Goal: Task Accomplishment & Management: Manage account settings

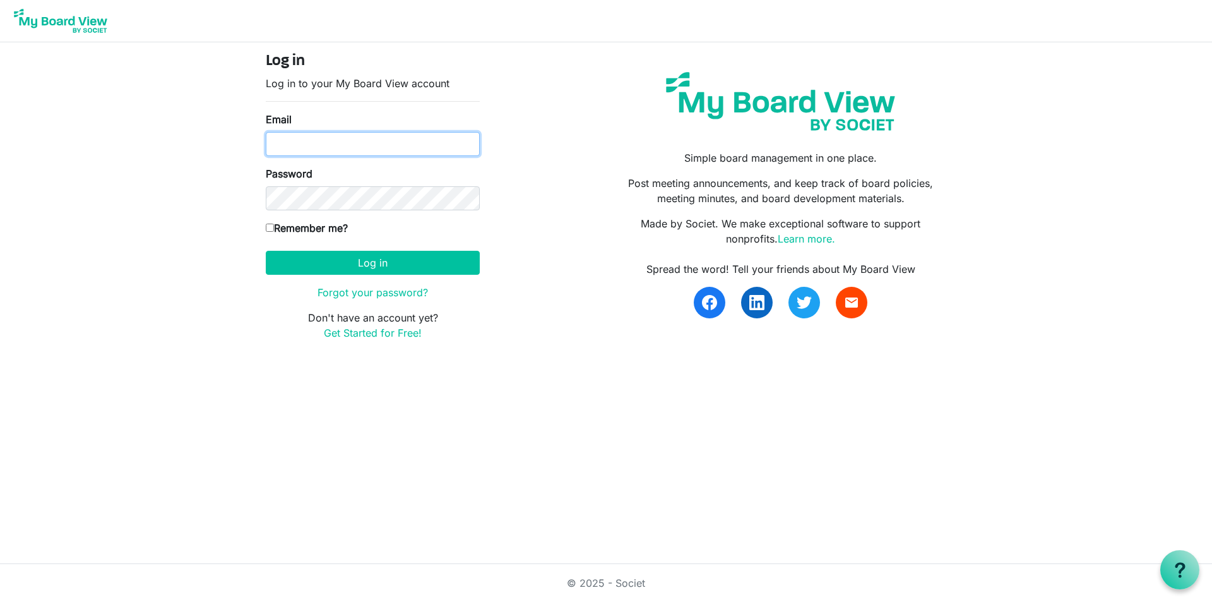
click at [298, 147] on input "Email" at bounding box center [373, 144] width 214 height 24
type input "harrisonccc.rhonda@gmail.com"
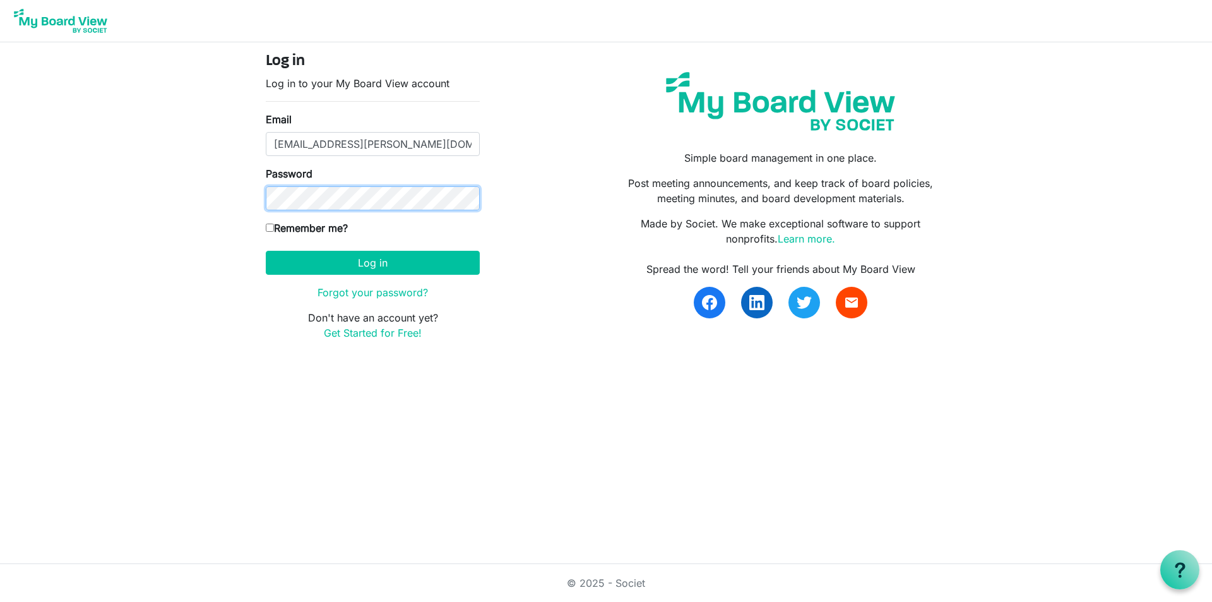
click at [266, 251] on button "Log in" at bounding box center [373, 263] width 214 height 24
click at [357, 269] on button "Log in" at bounding box center [373, 263] width 214 height 24
click at [268, 229] on input "Remember me?" at bounding box center [270, 228] width 8 height 8
checkbox input "true"
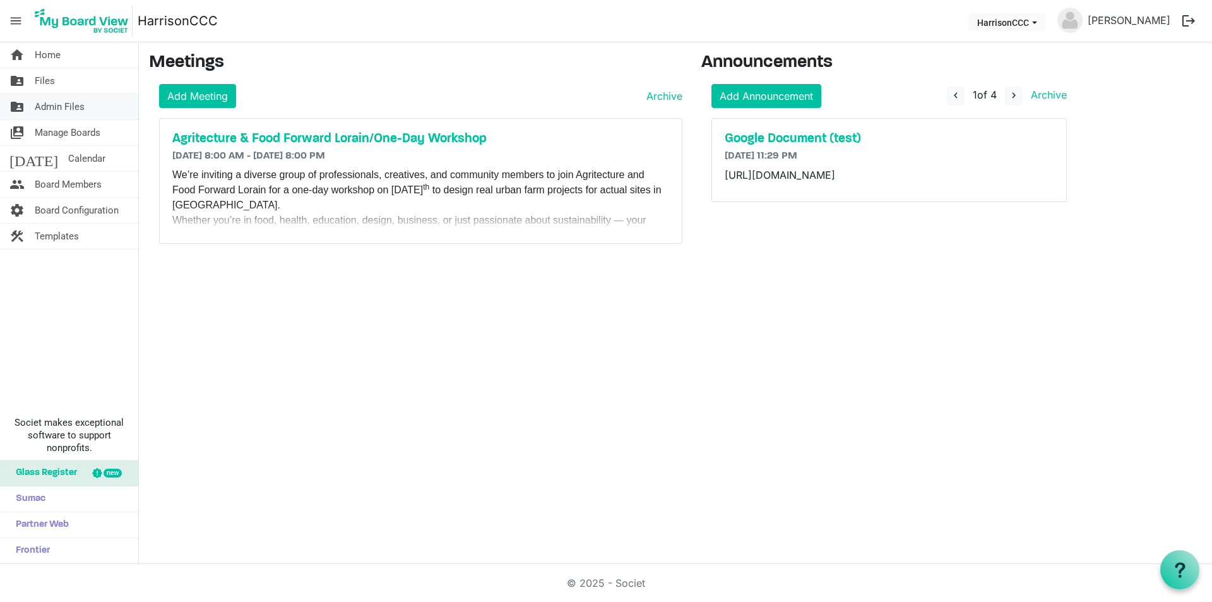
click at [41, 105] on span "Admin Files" at bounding box center [60, 106] width 50 height 25
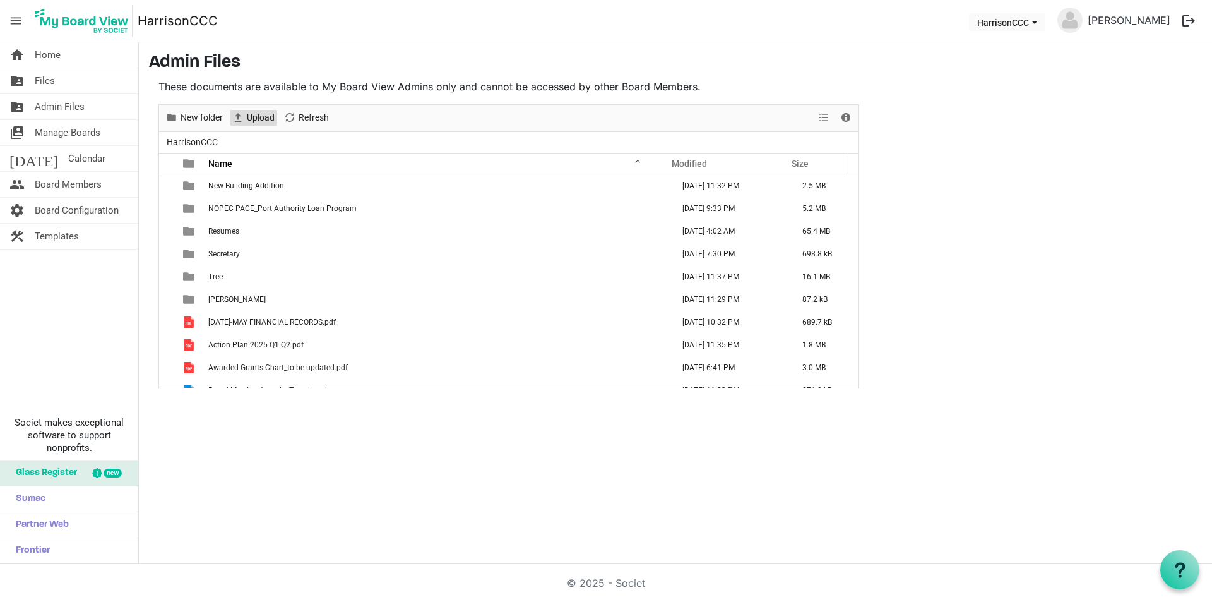
click at [261, 118] on span "Upload" at bounding box center [261, 118] width 30 height 16
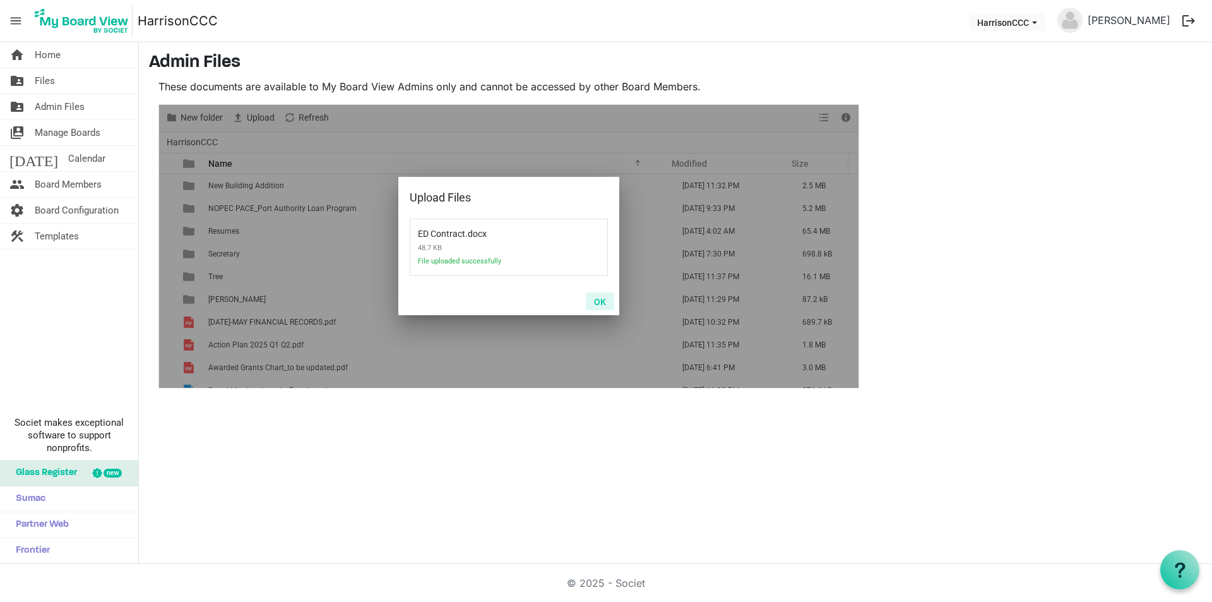
click at [599, 301] on button "OK" at bounding box center [600, 301] width 28 height 18
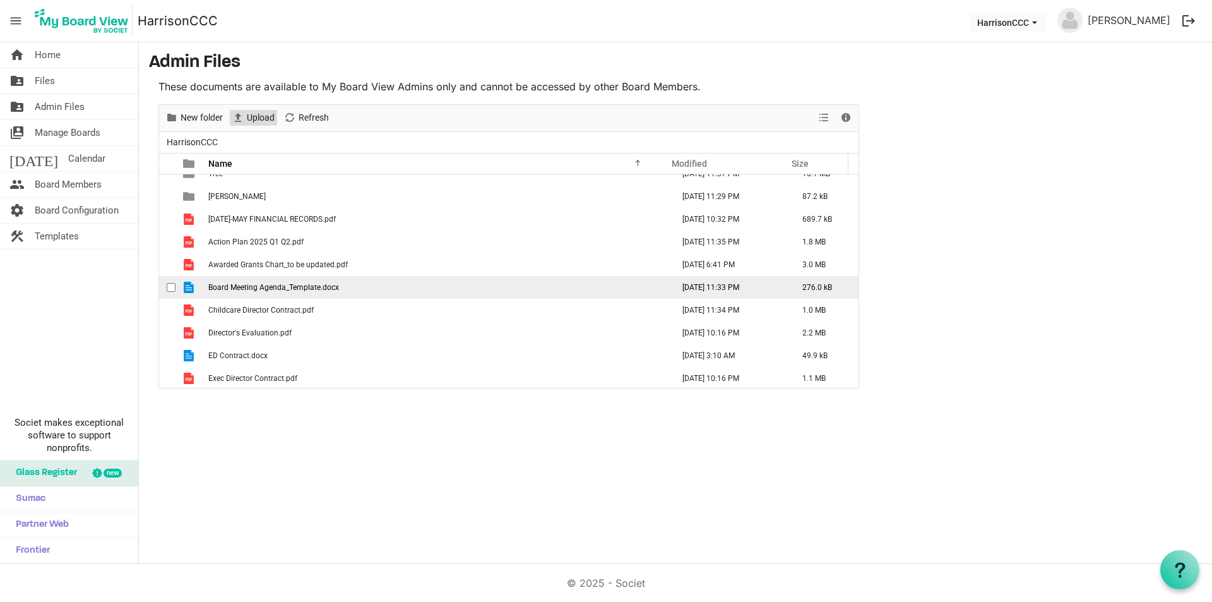
scroll to position [105, 0]
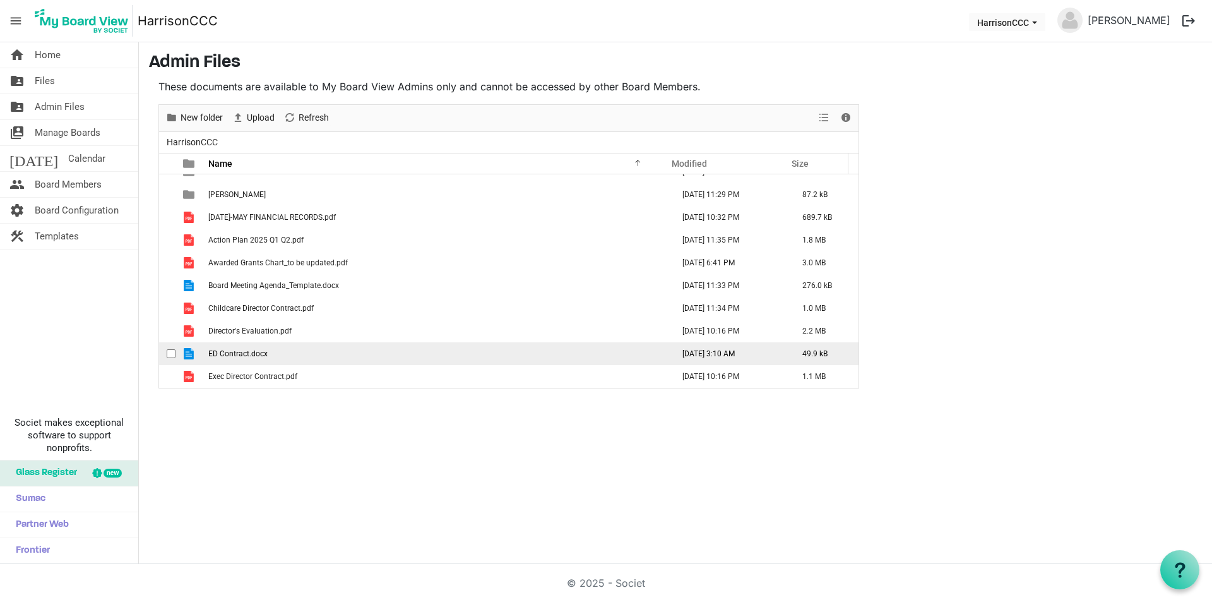
click at [230, 356] on span "ED Contract.docx" at bounding box center [237, 353] width 59 height 9
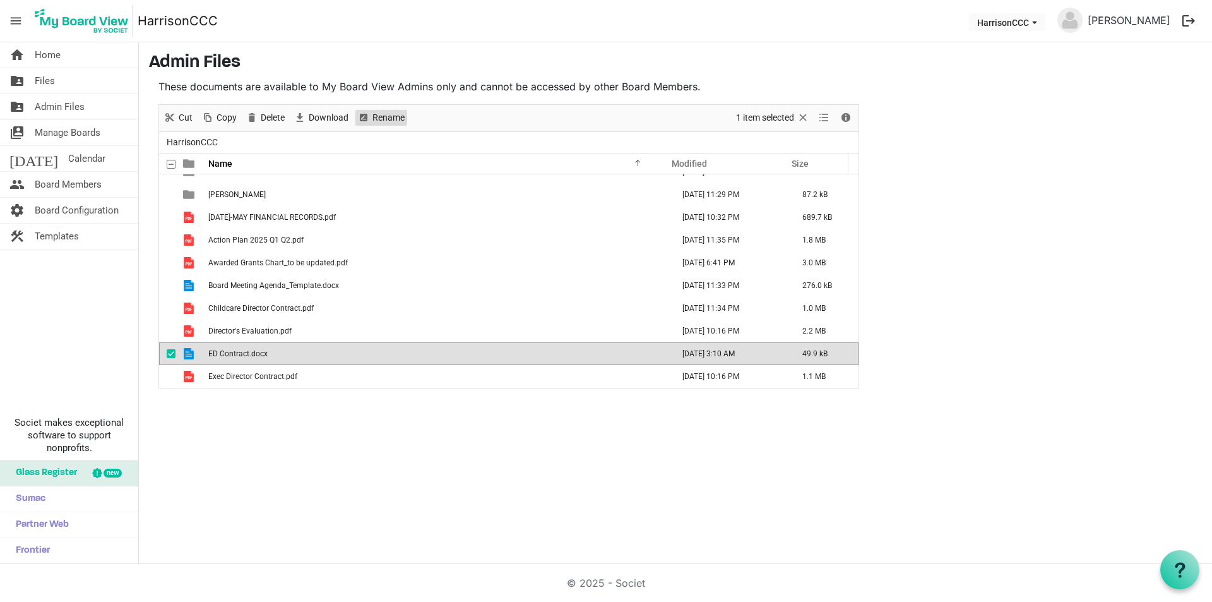
click at [388, 116] on span "Rename" at bounding box center [388, 118] width 35 height 16
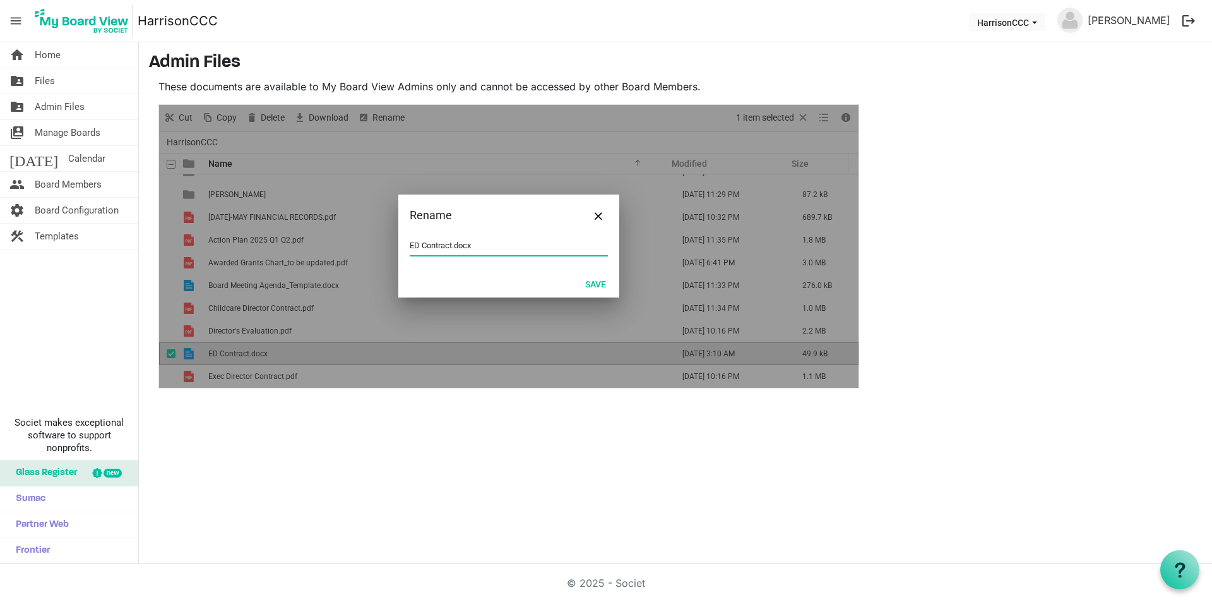
click at [451, 246] on input "ED Contract.docx" at bounding box center [509, 245] width 198 height 19
type input "ED Contract_Monica.docx"
click at [595, 287] on button "Save" at bounding box center [595, 284] width 37 height 18
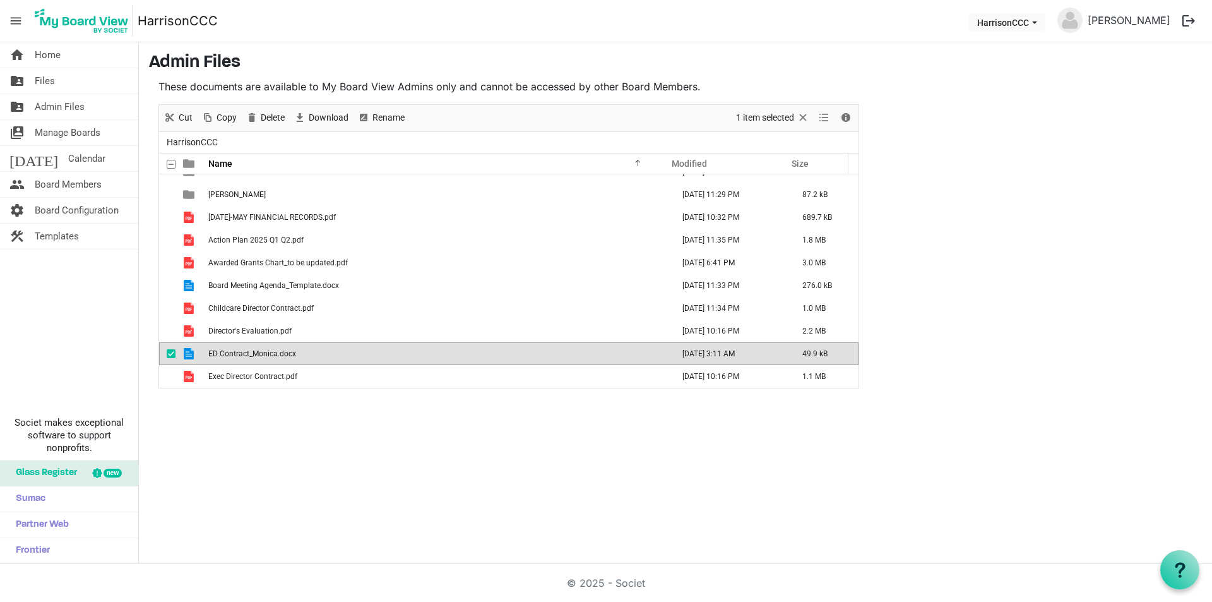
click at [302, 351] on td "ED Contract_Monica.docx" at bounding box center [437, 353] width 465 height 23
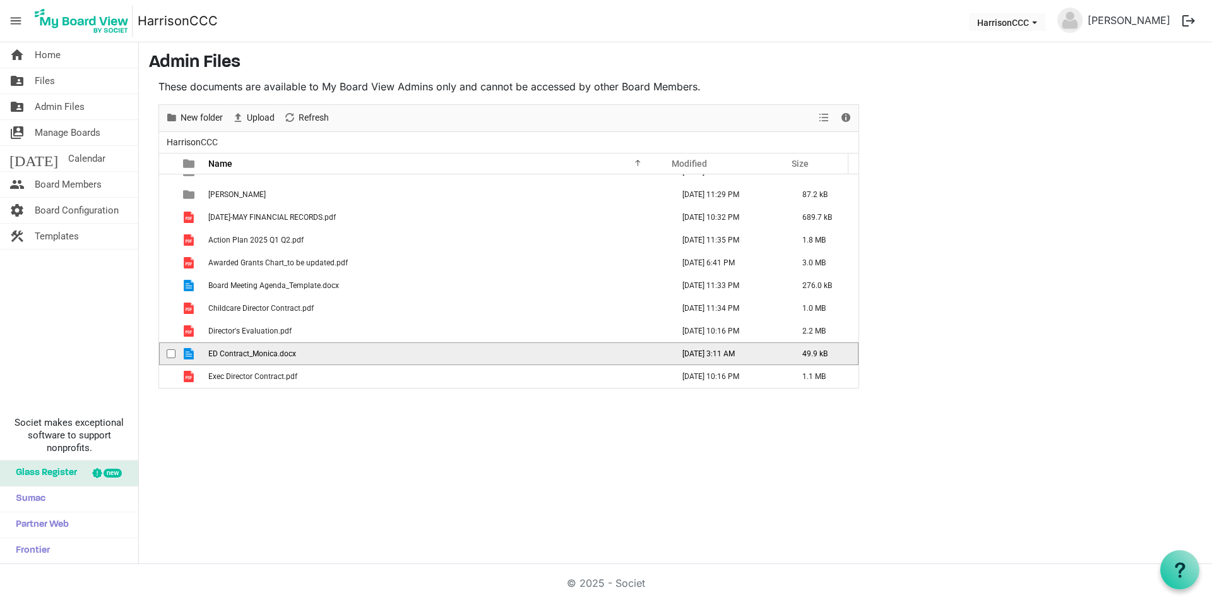
drag, startPoint x: 295, startPoint y: 353, endPoint x: 202, endPoint y: 344, distance: 93.3
click at [202, 344] on tr "ED Contract_Monica.docx [DATE] 3:11 AM 49.9 kB" at bounding box center [509, 353] width 700 height 23
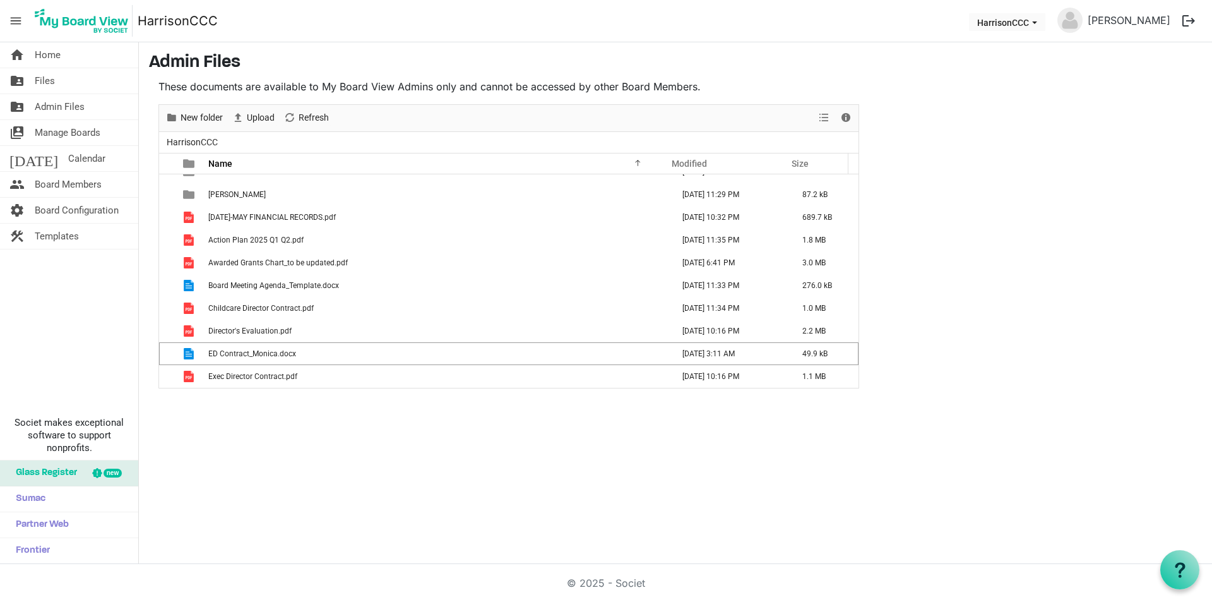
click at [1063, 416] on div "home Home folder_shared Files folder_shared Admin Files switch_account Manage B…" at bounding box center [606, 303] width 1212 height 522
click at [48, 184] on span "Board Members" at bounding box center [68, 184] width 67 height 25
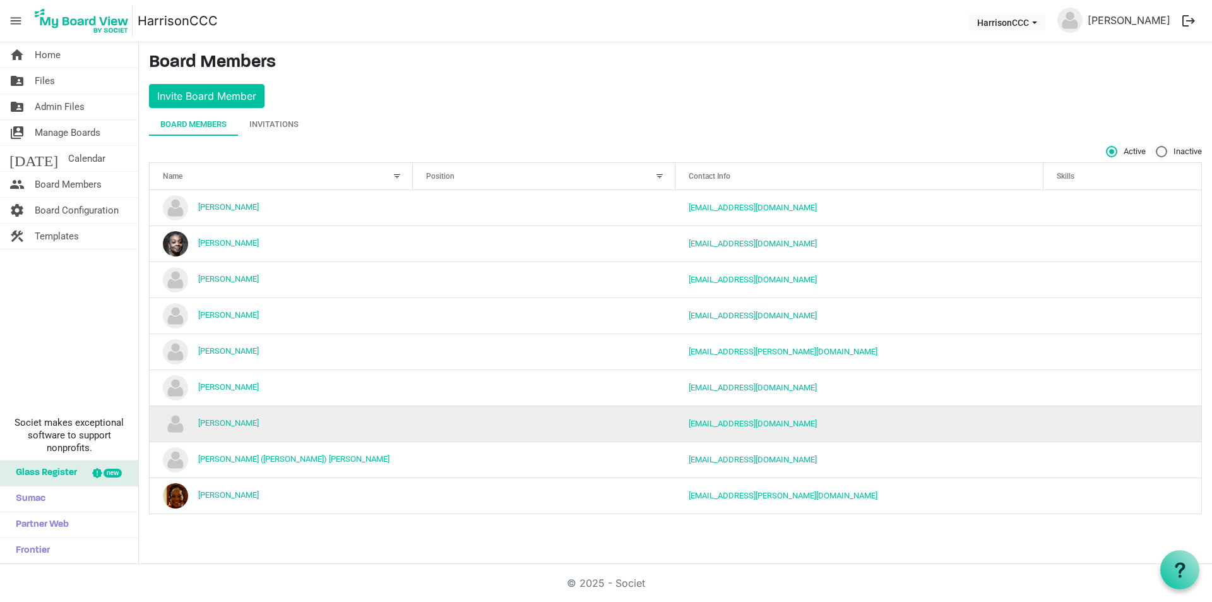
click at [967, 429] on td "rrpettie@gmail.com" at bounding box center [860, 423] width 368 height 36
